Goal: Task Accomplishment & Management: Use online tool/utility

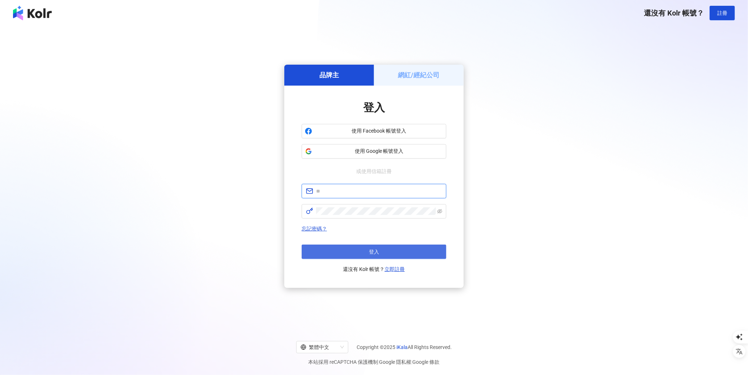
type input "**********"
click at [385, 254] on button "登入" at bounding box center [373, 252] width 145 height 14
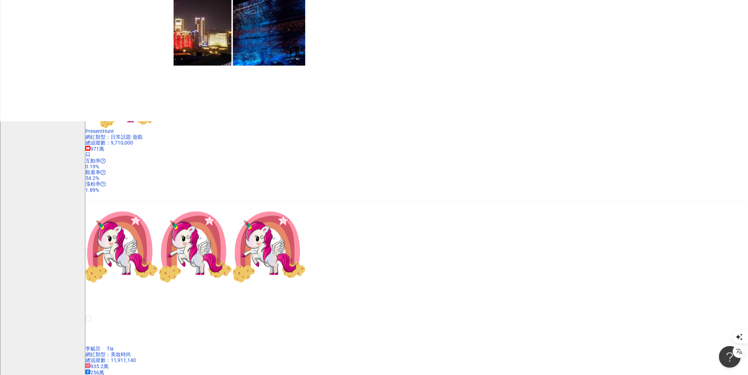
scroll to position [712, 0]
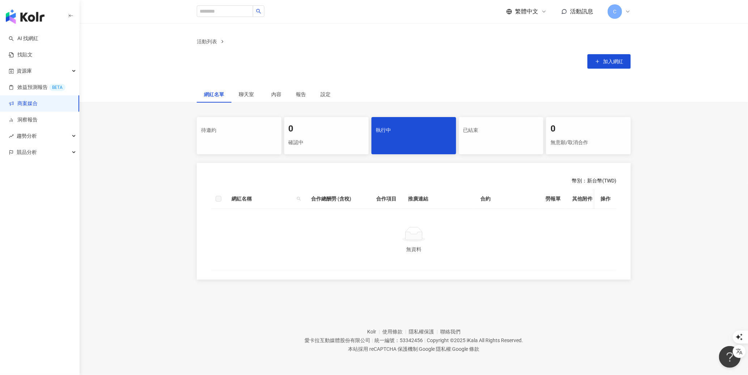
click at [617, 17] on span "C" at bounding box center [614, 11] width 14 height 14
click at [635, 100] on span "切換工作區" at bounding box center [634, 103] width 25 height 6
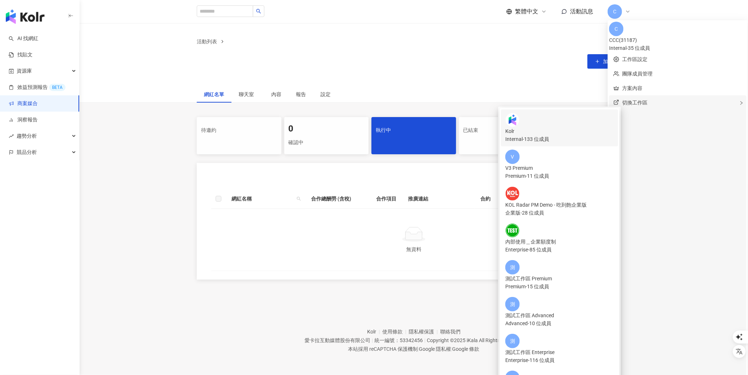
click at [550, 135] on div "Internal - 133 位成員" at bounding box center [559, 139] width 108 height 8
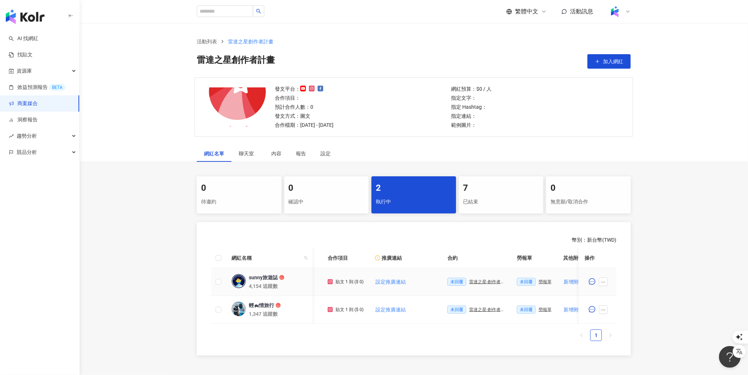
scroll to position [0, 62]
click at [487, 280] on div "雷達之星-創作者合約" at bounding box center [480, 281] width 36 height 5
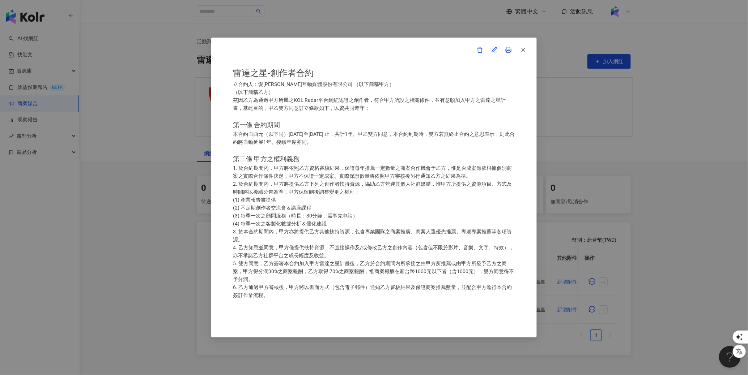
click at [509, 50] on icon at bounding box center [508, 50] width 7 height 7
